Goal: Task Accomplishment & Management: Manage account settings

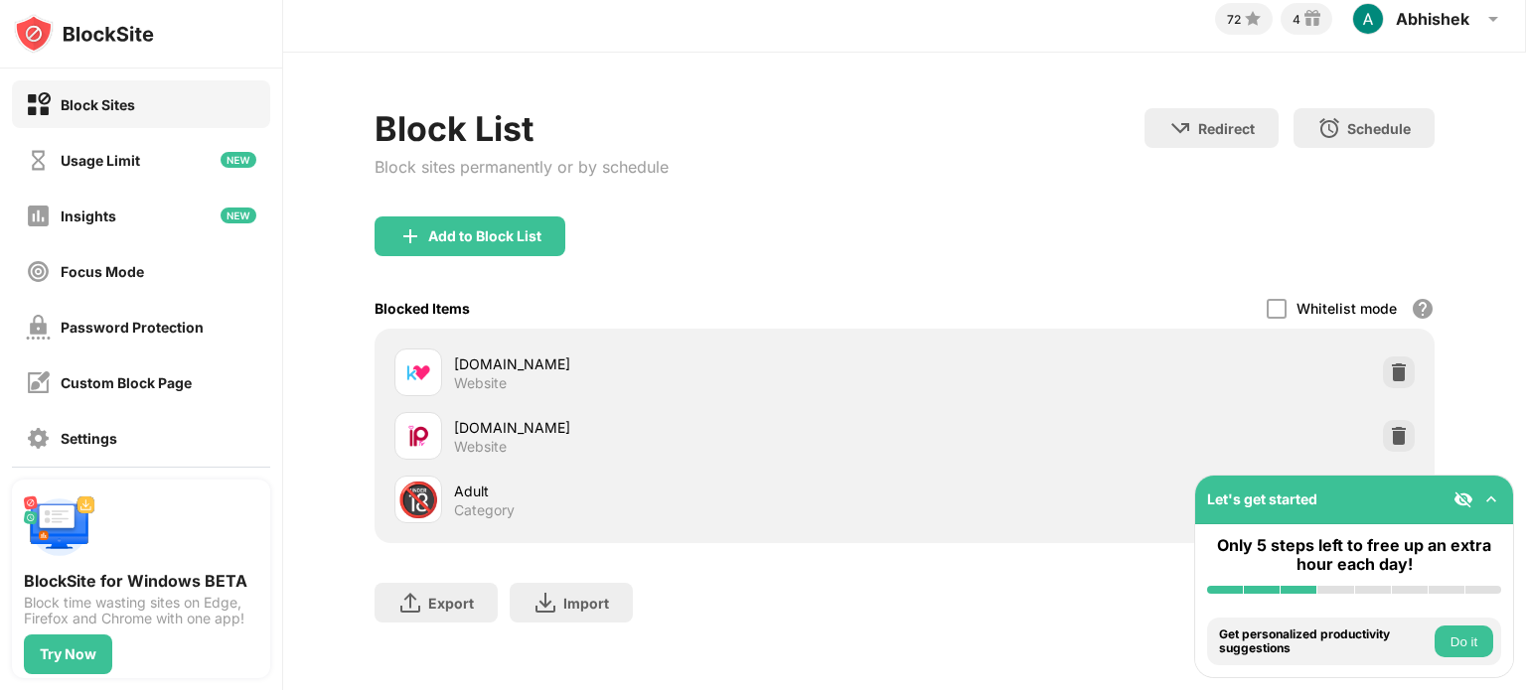
scroll to position [37, 0]
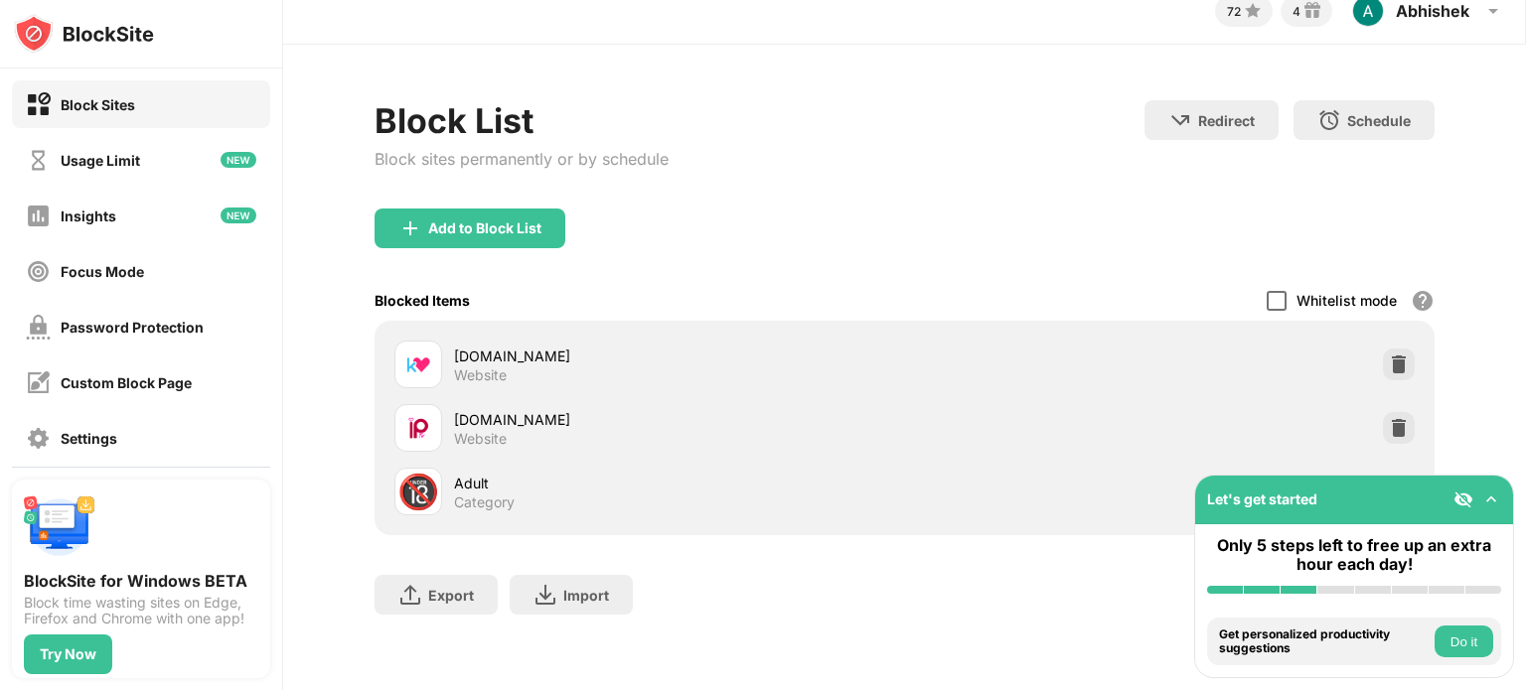
click at [1267, 291] on div at bounding box center [1277, 301] width 20 height 20
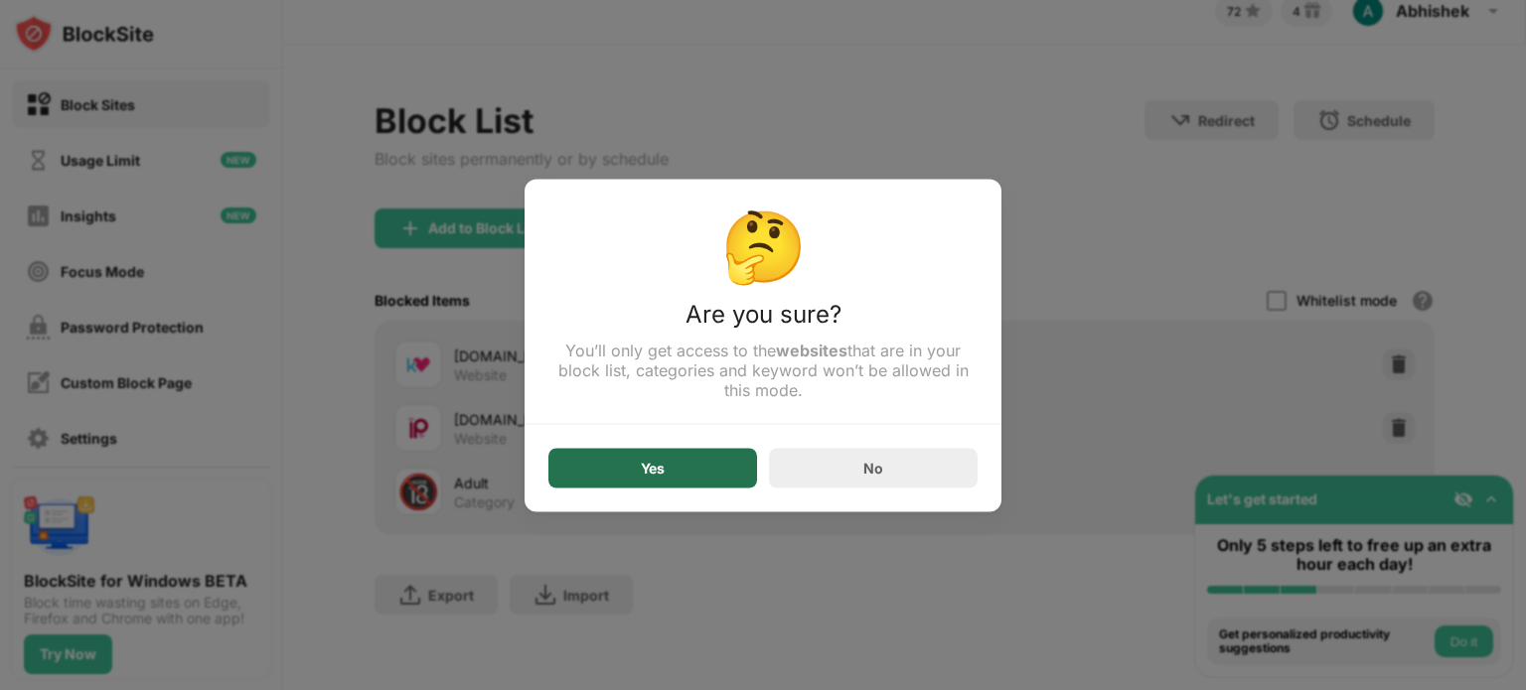
click at [688, 464] on div "Yes" at bounding box center [652, 468] width 209 height 40
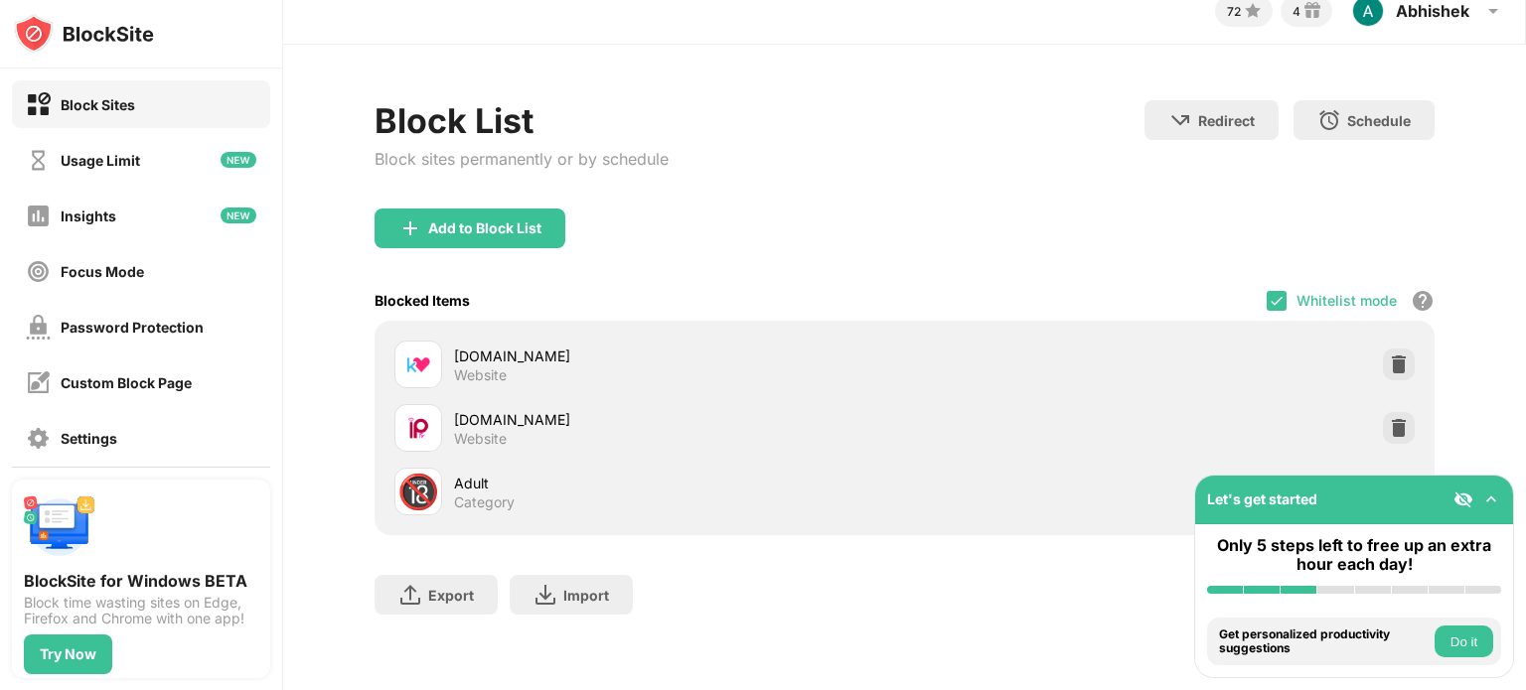
click at [1297, 292] on div "Whitelist mode" at bounding box center [1347, 300] width 100 height 17
click at [1269, 293] on img at bounding box center [1277, 301] width 16 height 16
click at [1386, 476] on div at bounding box center [1399, 492] width 32 height 32
